Goal: Check status

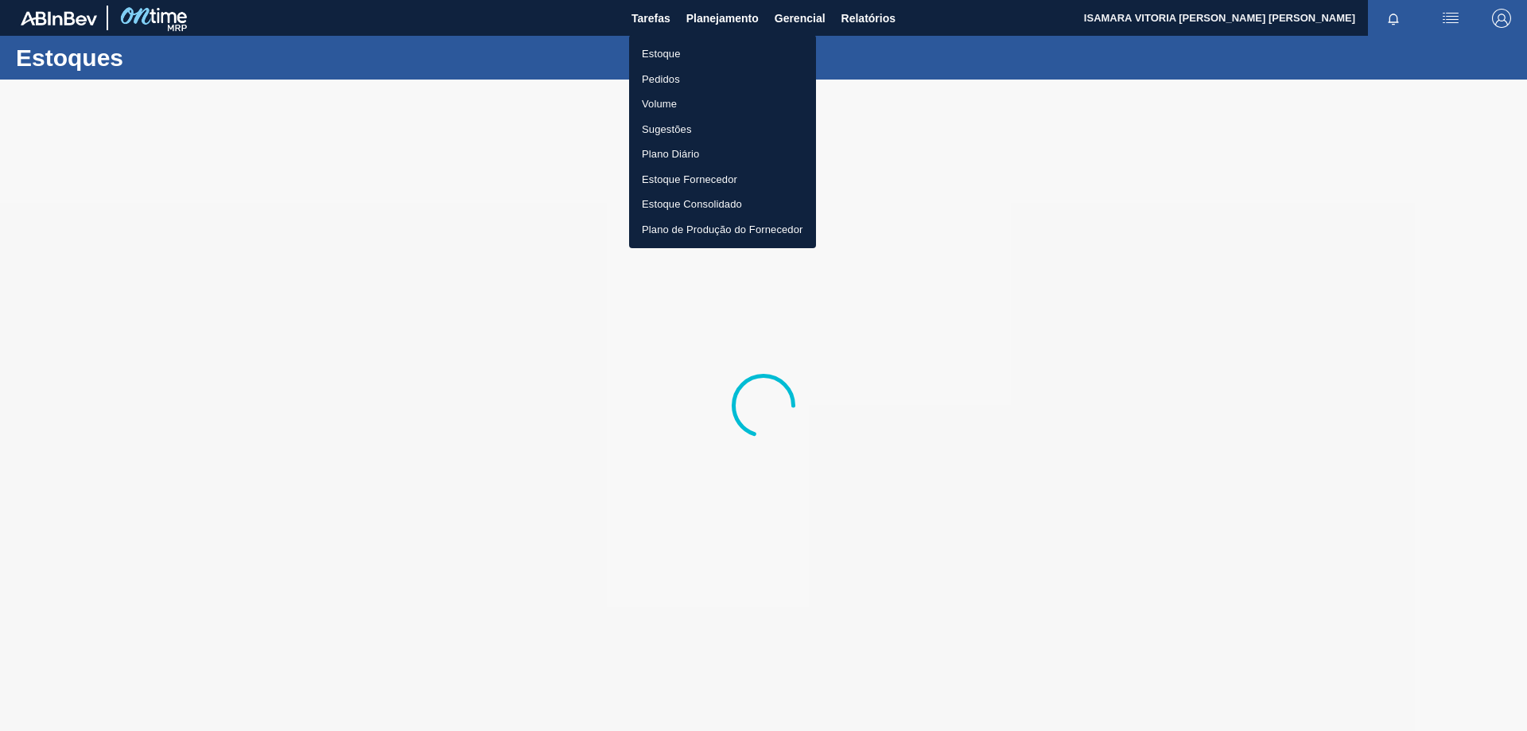
click at [674, 78] on li "Pedidos" at bounding box center [722, 79] width 187 height 25
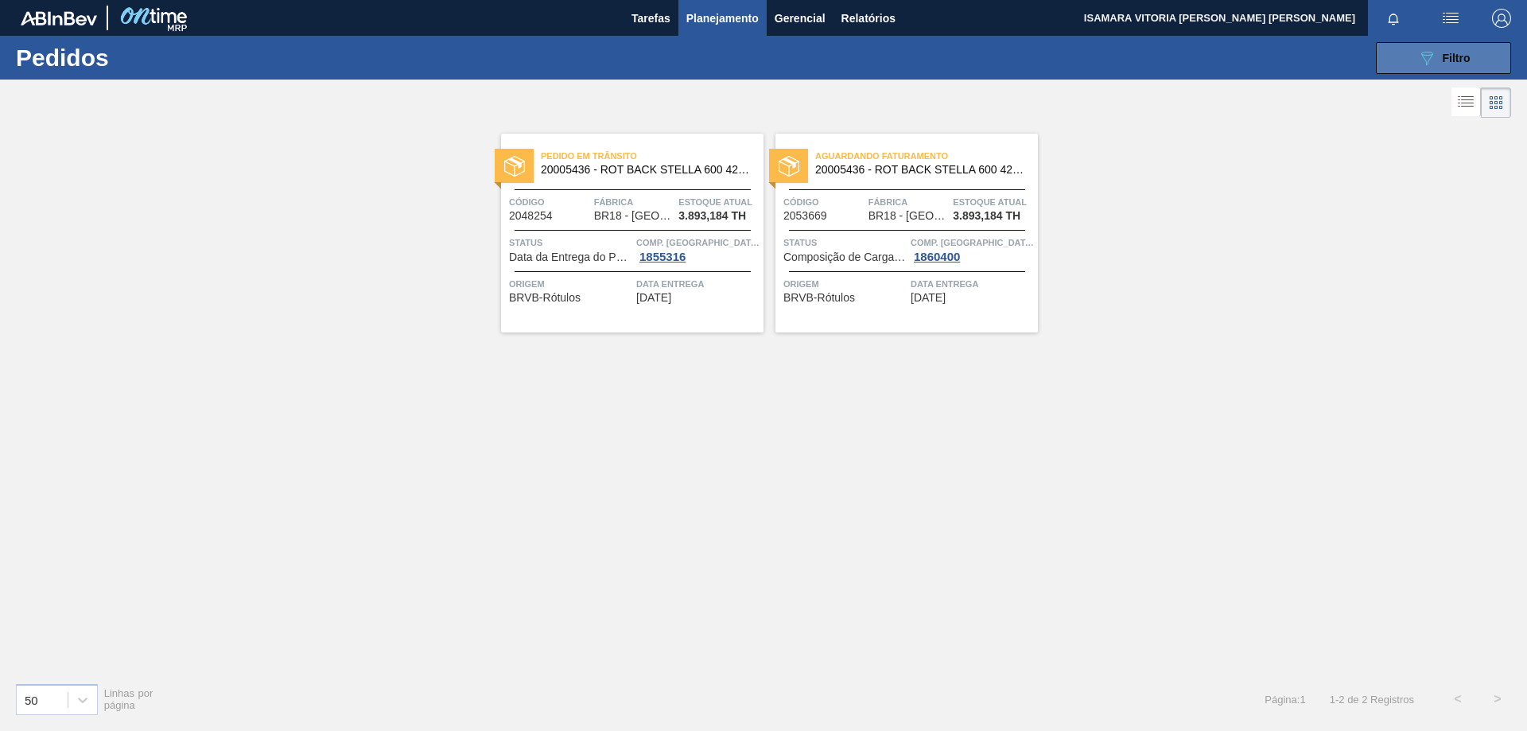
click at [1413, 56] on button "089F7B8B-B2A5-4AFE-B5C0-19BA573D28AC Filtro" at bounding box center [1443, 58] width 135 height 32
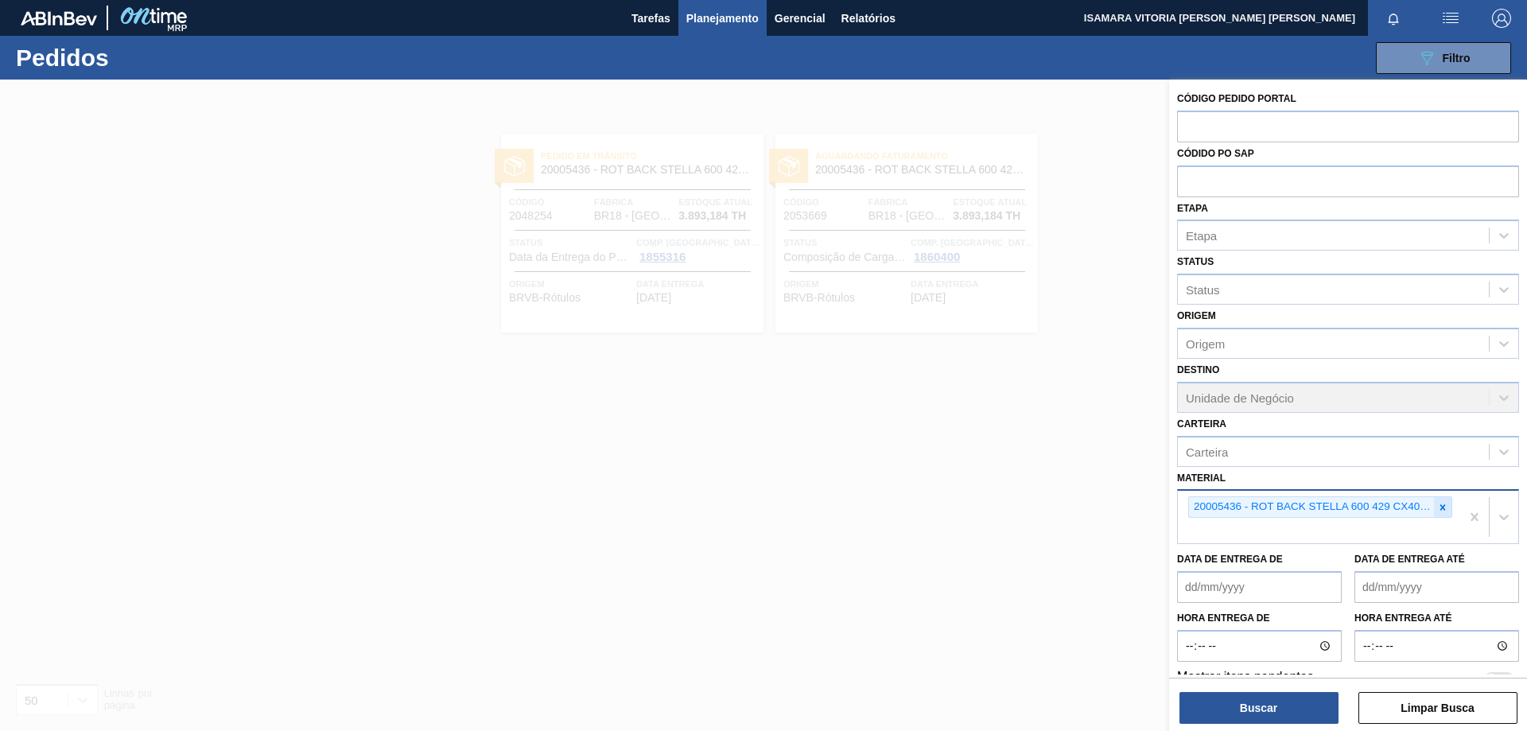
click at [1447, 508] on div at bounding box center [1442, 507] width 17 height 20
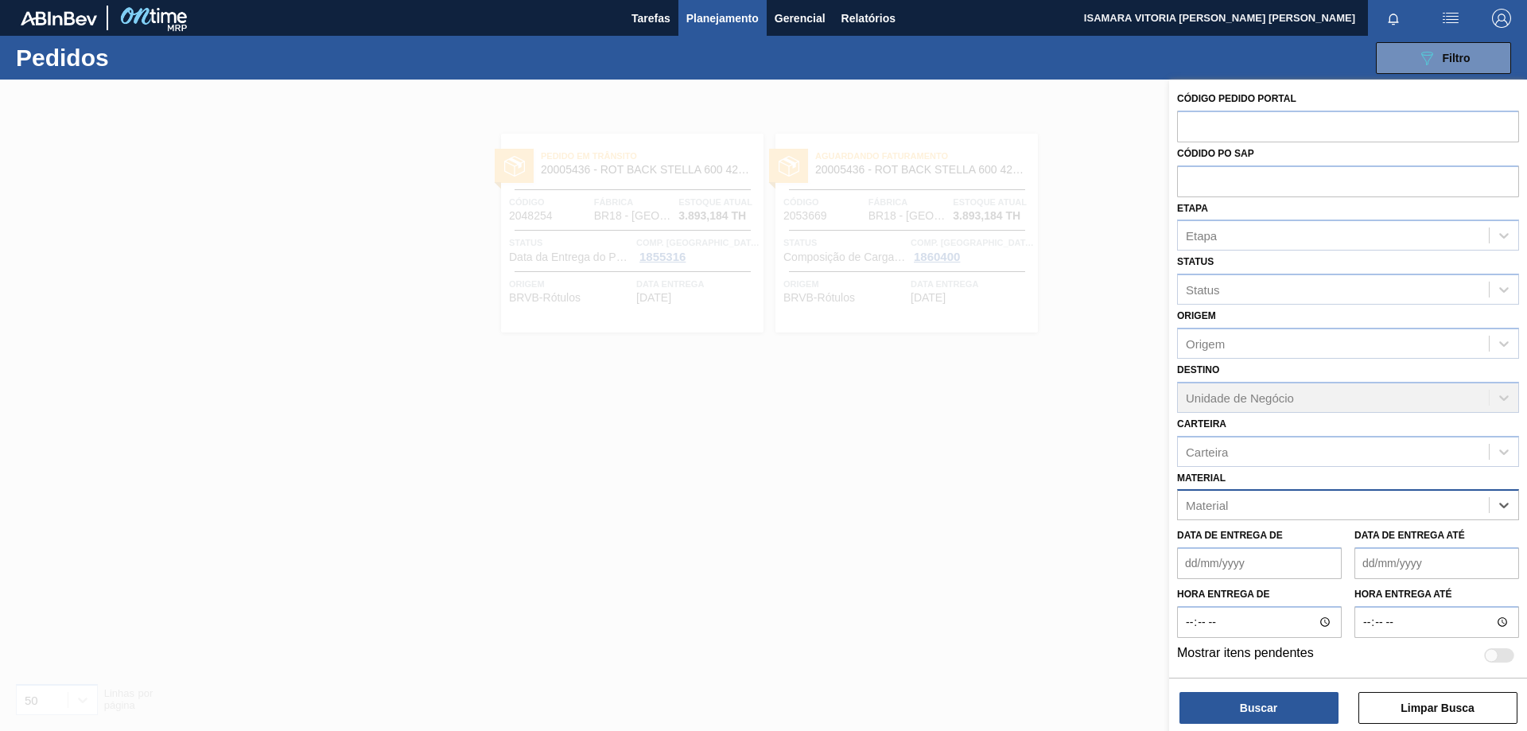
paste input "30017868"
type input "30017868"
click at [1339, 542] on div "30017868 - ROT PLAST. 1L H PC BLACK 429" at bounding box center [1348, 544] width 342 height 29
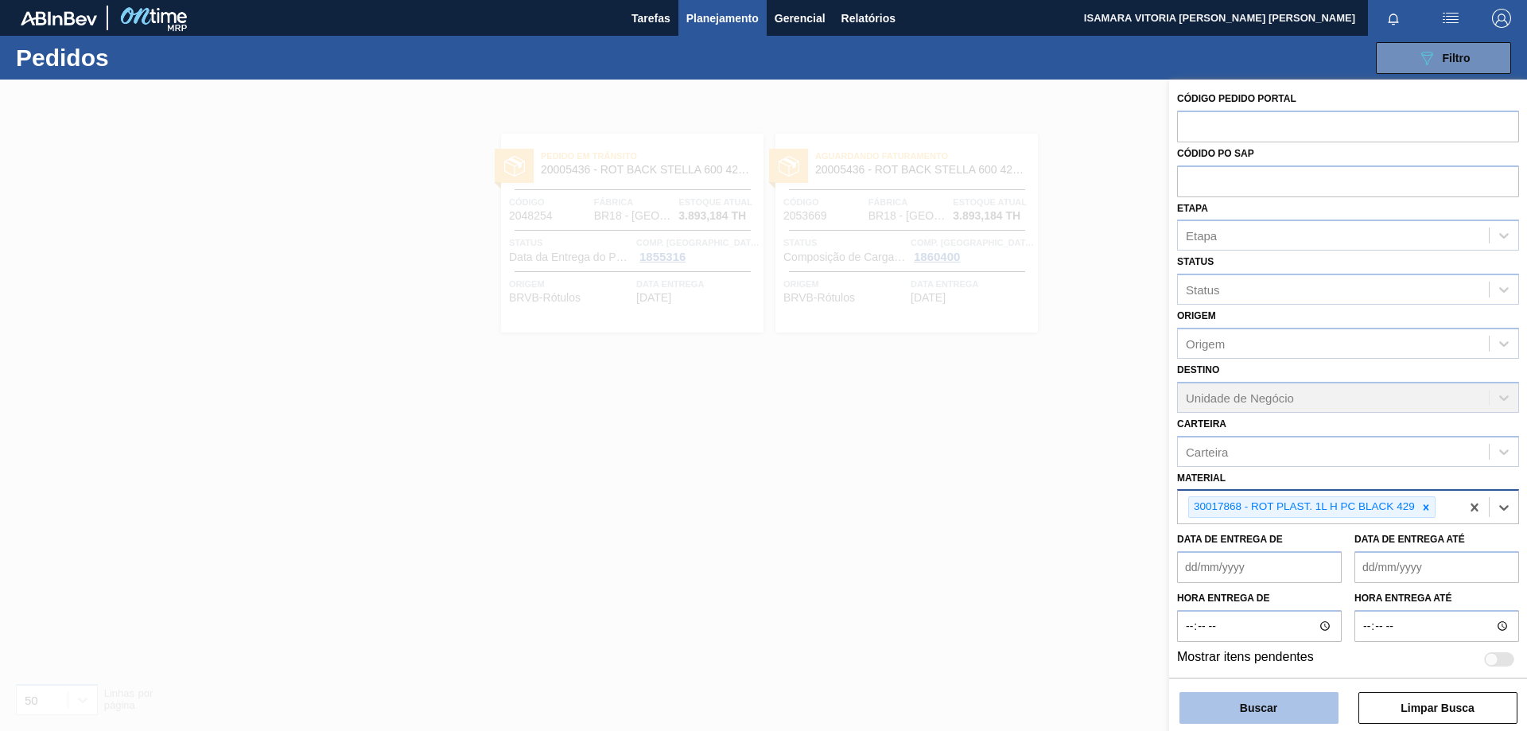
click at [1245, 709] on button "Buscar" at bounding box center [1258, 708] width 159 height 32
